Goal: Entertainment & Leisure: Browse casually

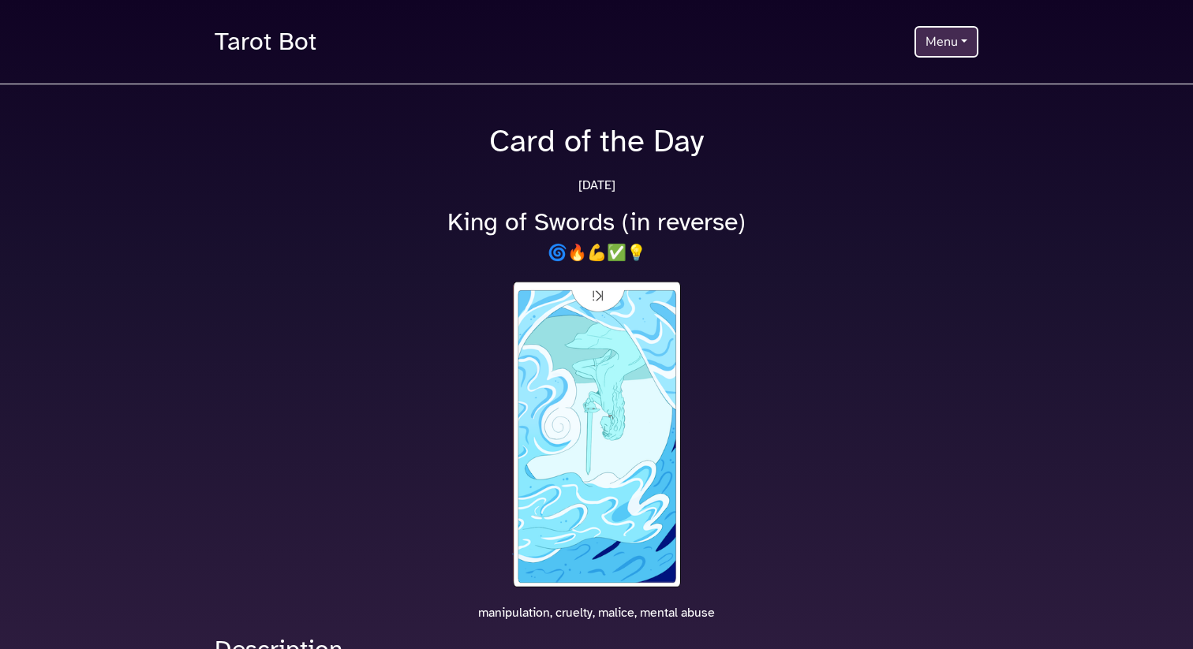
click at [939, 48] on button "Menu" at bounding box center [946, 42] width 64 height 32
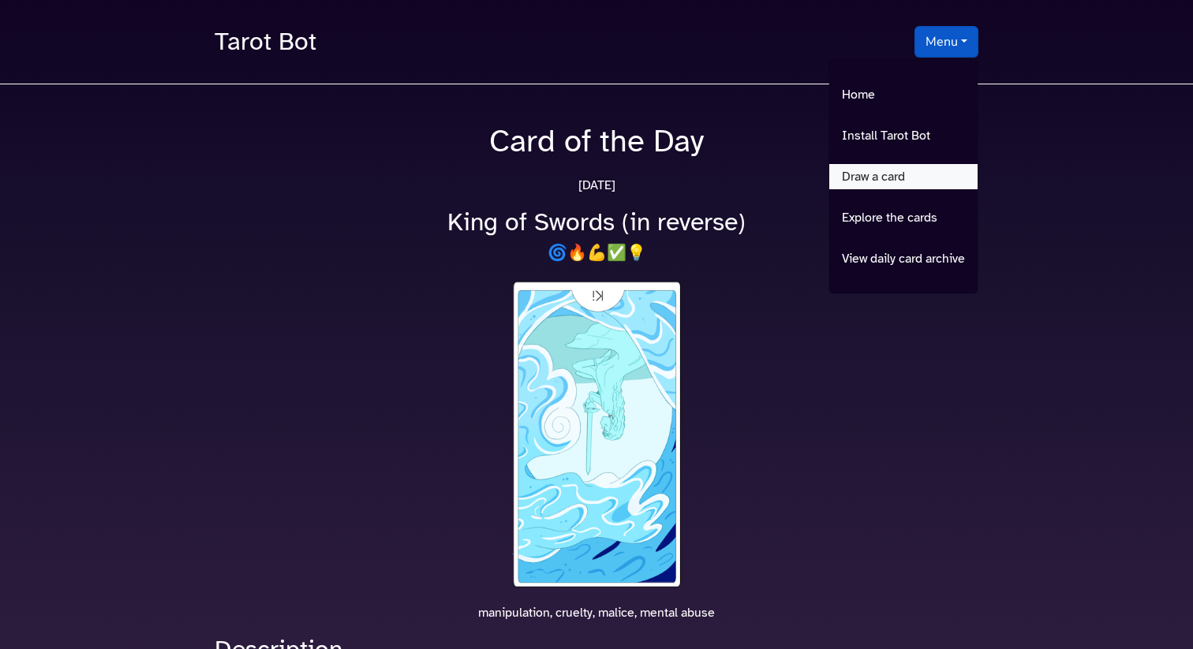
click at [853, 182] on link "Draw a card" at bounding box center [903, 176] width 148 height 25
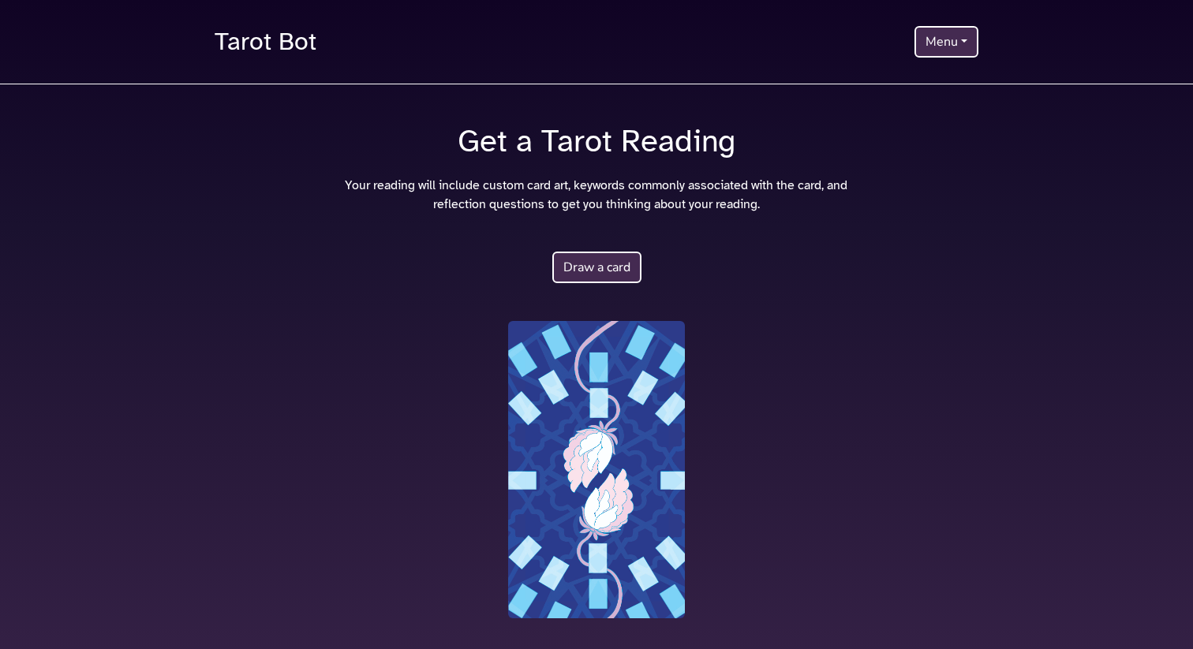
click at [594, 267] on button "Draw a card" at bounding box center [596, 268] width 89 height 32
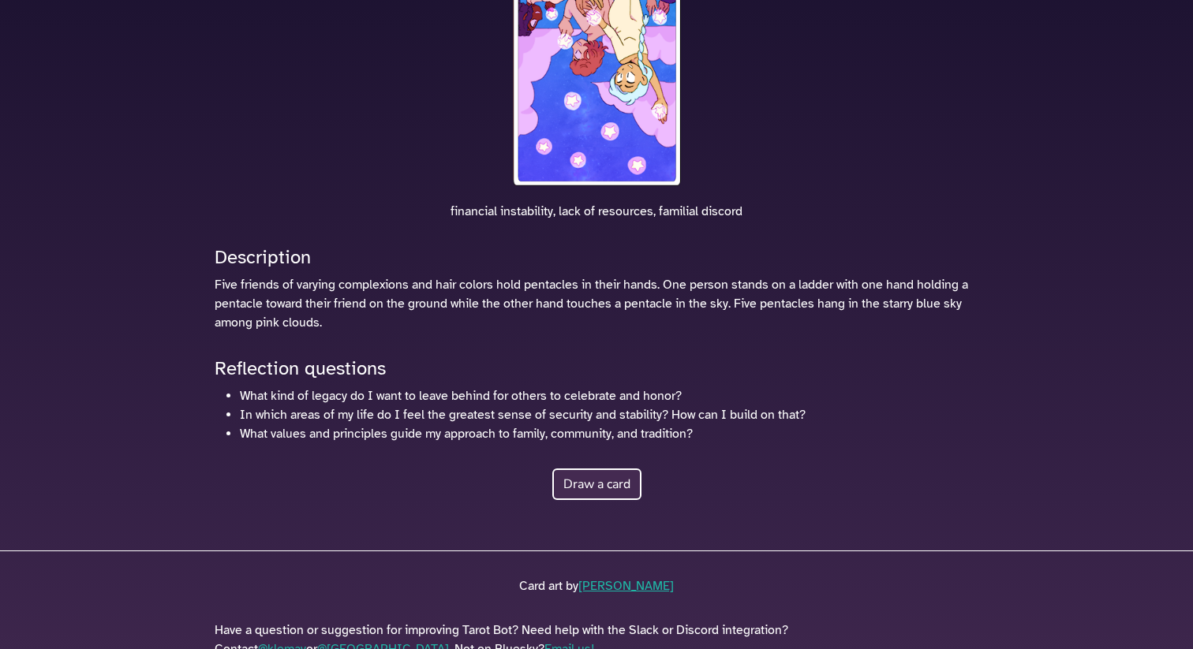
scroll to position [398, 0]
